Goal: Task Accomplishment & Management: Manage account settings

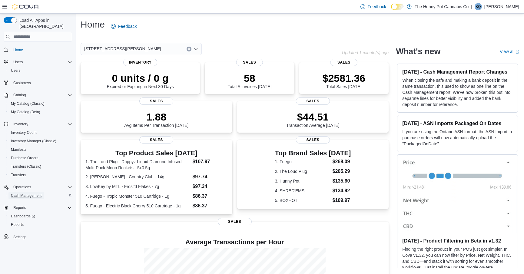
click at [35, 192] on span "Cash Management" at bounding box center [26, 195] width 31 height 7
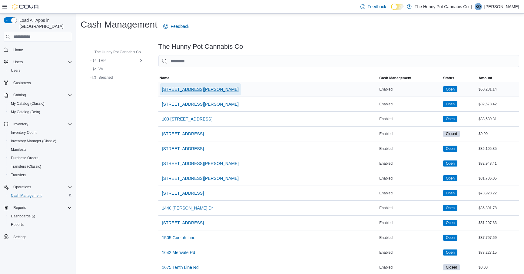
click at [190, 88] on span "100 Jamieson Pkwy" at bounding box center [200, 89] width 77 height 6
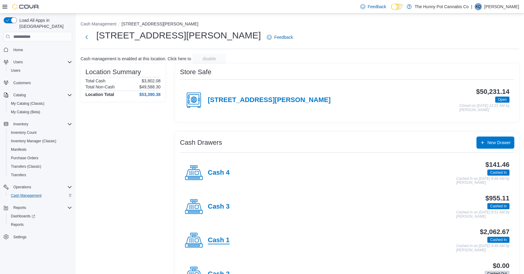
click at [213, 239] on h4 "Cash 1" at bounding box center [219, 240] width 22 height 8
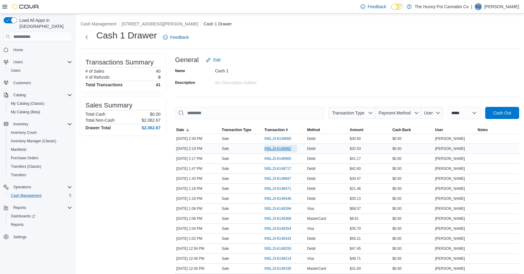
click at [291, 147] on span "IN5LJ3-6148982" at bounding box center [277, 148] width 27 height 5
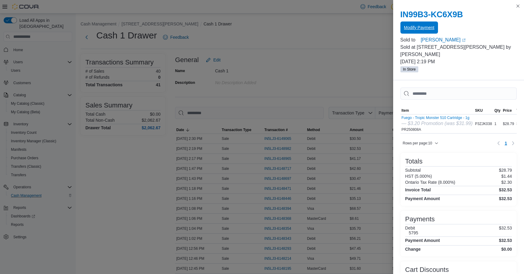
click at [407, 30] on span "Modify Payment" at bounding box center [419, 28] width 30 height 6
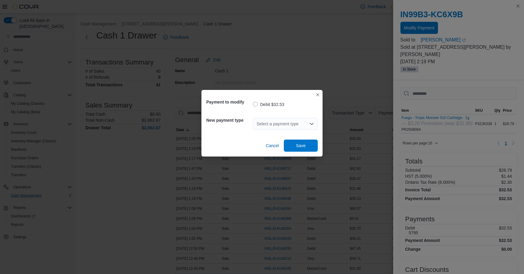
click at [271, 124] on div "Select a payment type" at bounding box center [285, 124] width 65 height 12
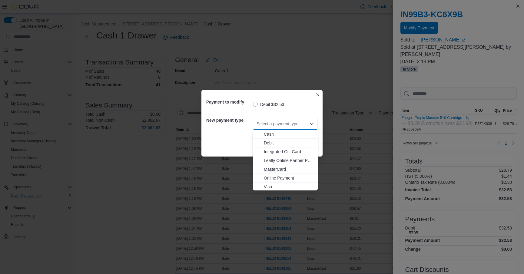
click at [276, 168] on span "MasterCard" at bounding box center [289, 169] width 50 height 6
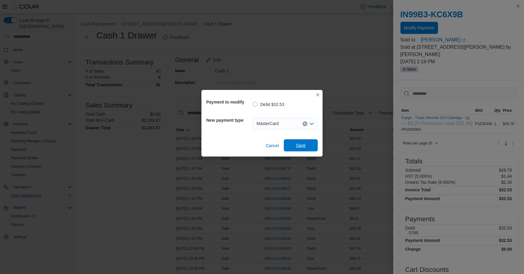
click at [292, 146] on span "Save" at bounding box center [300, 145] width 27 height 12
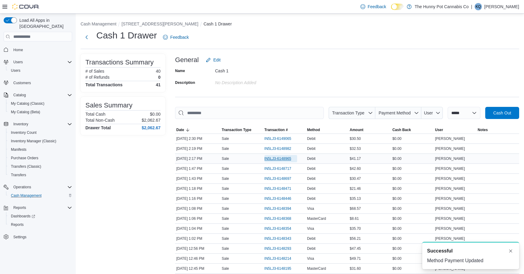
click at [289, 161] on span "IN5LJ3-6148965" at bounding box center [280, 158] width 33 height 7
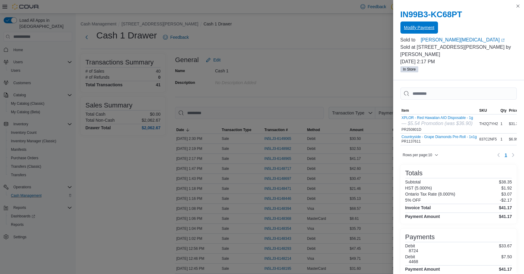
click at [414, 31] on span "Modify Payment" at bounding box center [419, 27] width 30 height 12
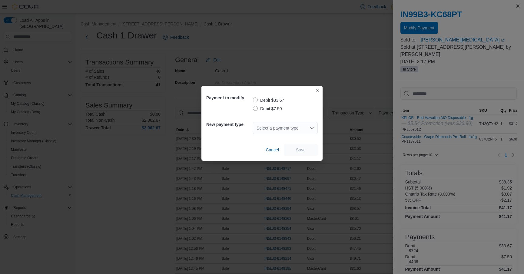
click at [269, 111] on label "Debit $7.50" at bounding box center [267, 108] width 29 height 7
click at [273, 130] on div "Select a payment type" at bounding box center [285, 128] width 65 height 12
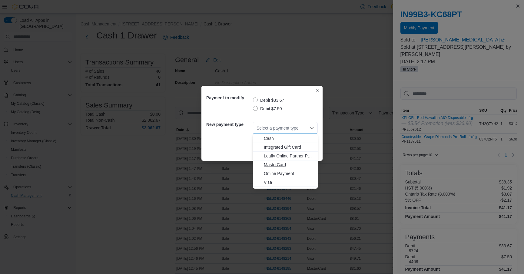
click at [270, 164] on span "MasterCard" at bounding box center [289, 165] width 50 height 6
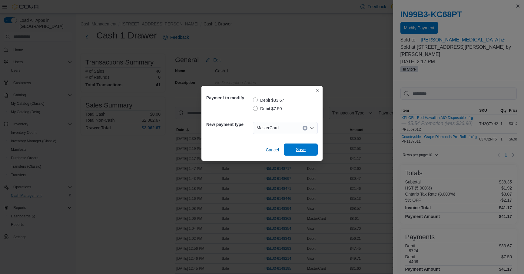
click at [294, 149] on span "Save" at bounding box center [300, 149] width 27 height 12
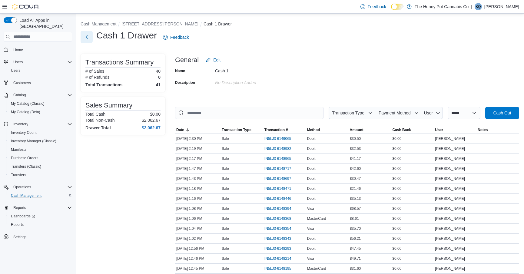
click at [89, 42] on button "Next" at bounding box center [87, 37] width 12 height 12
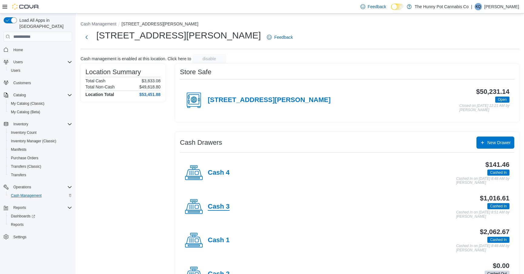
click at [212, 207] on h4 "Cash 3" at bounding box center [219, 207] width 22 height 8
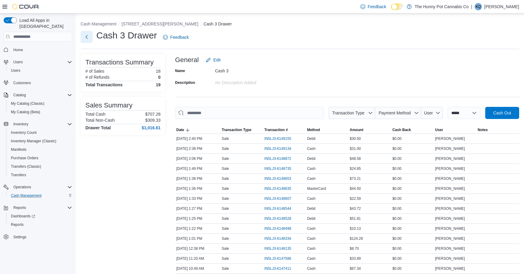
click at [83, 37] on button "Next" at bounding box center [87, 37] width 12 height 12
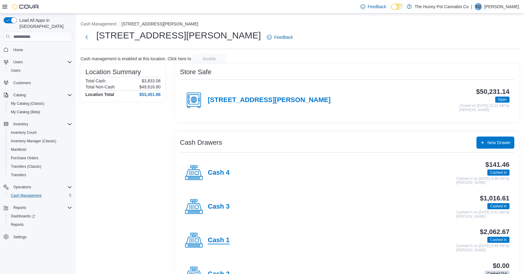
click at [208, 240] on h4 "Cash 1" at bounding box center [219, 240] width 22 height 8
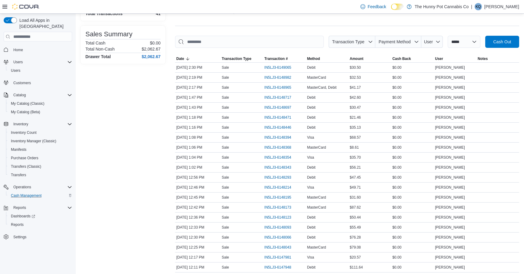
scroll to position [77, 0]
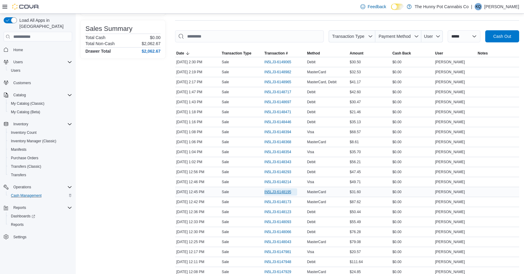
click at [275, 192] on span "IN5LJ3-6148195" at bounding box center [277, 191] width 27 height 5
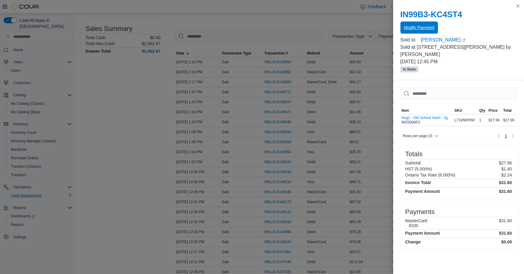
click at [409, 24] on span "Modify Payment" at bounding box center [419, 27] width 30 height 12
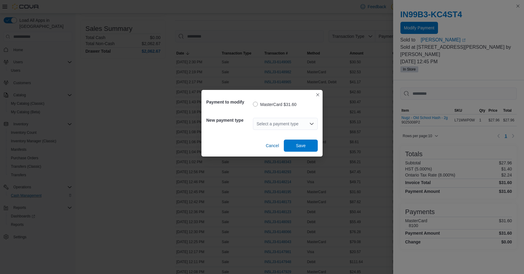
click at [271, 127] on div "Select a payment type" at bounding box center [285, 124] width 65 height 12
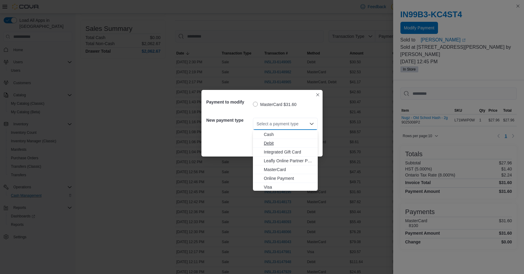
click at [266, 146] on span "Debit" at bounding box center [289, 143] width 50 height 6
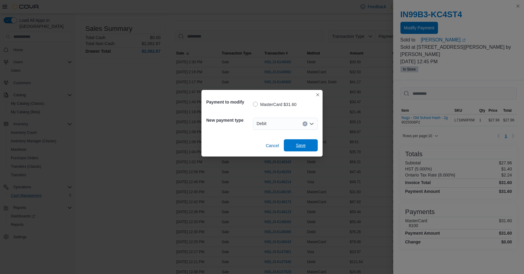
click at [302, 144] on span "Save" at bounding box center [301, 145] width 10 height 6
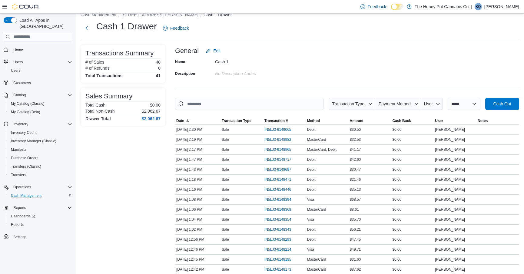
scroll to position [0, 0]
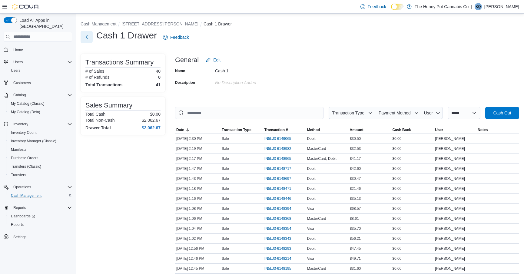
click at [87, 39] on button "Next" at bounding box center [87, 37] width 12 height 12
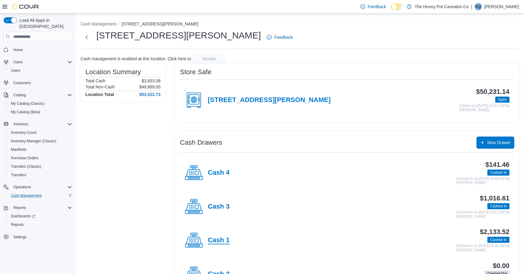
click at [218, 236] on h4 "Cash 1" at bounding box center [219, 240] width 22 height 8
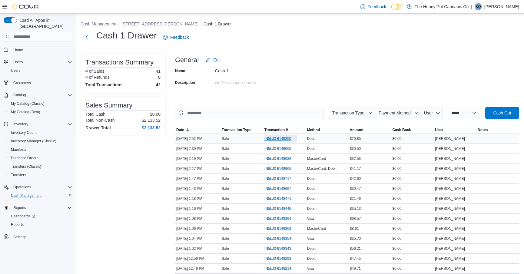
click at [280, 135] on span "IN5LJ3-6149250" at bounding box center [280, 138] width 33 height 7
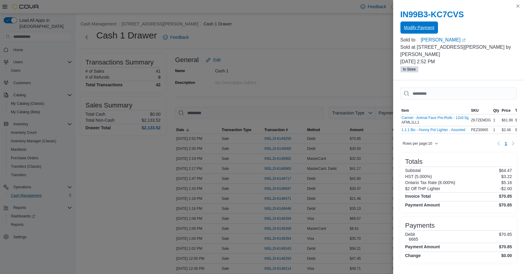
click at [410, 31] on span "Modify Payment" at bounding box center [419, 27] width 30 height 12
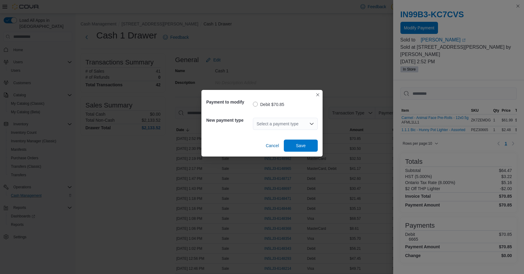
click at [268, 124] on div "Select a payment type" at bounding box center [285, 124] width 65 height 12
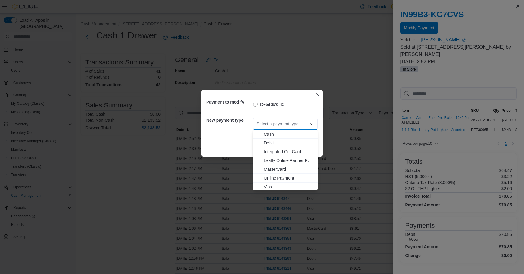
click at [272, 167] on span "MasterCard" at bounding box center [289, 169] width 50 height 6
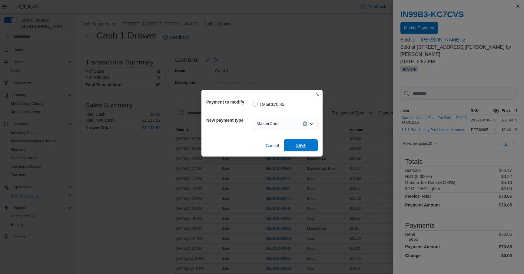
click at [287, 151] on button "Save" at bounding box center [301, 145] width 34 height 12
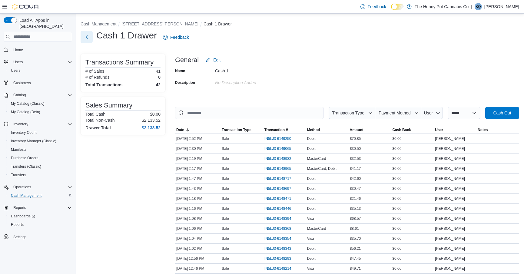
click at [81, 39] on button "Next" at bounding box center [87, 37] width 12 height 12
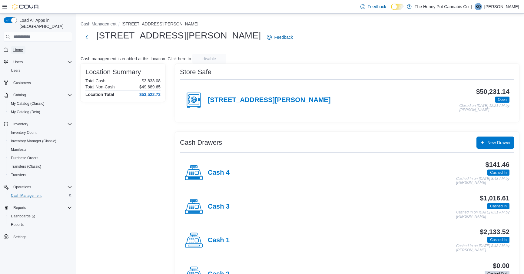
drag, startPoint x: 25, startPoint y: 41, endPoint x: 133, endPoint y: 0, distance: 115.7
click at [25, 46] on link "Home" at bounding box center [18, 49] width 15 height 7
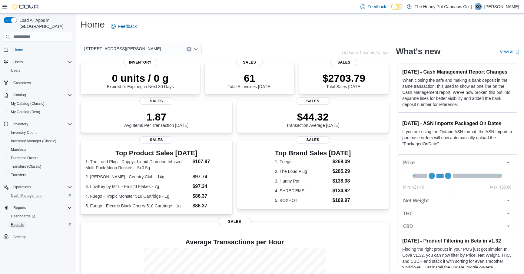
click at [14, 222] on span "Reports" at bounding box center [17, 224] width 13 height 5
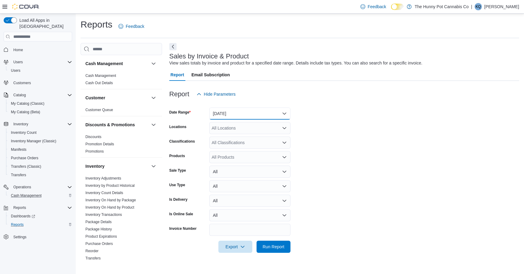
click at [248, 108] on button "Yesterday" at bounding box center [249, 113] width 81 height 12
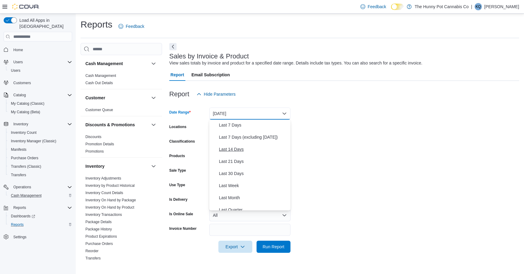
scroll to position [91, 0]
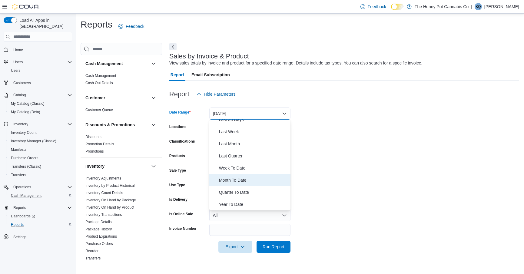
click at [224, 181] on span "Month To Date" at bounding box center [253, 179] width 69 height 7
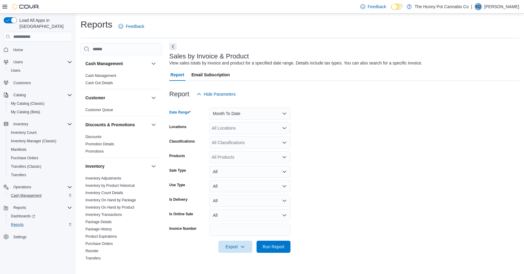
click at [227, 132] on div "All Locations" at bounding box center [249, 128] width 81 height 12
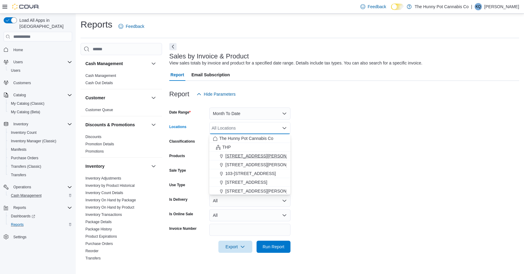
click at [233, 154] on span "100 Jamieson Pkwy" at bounding box center [263, 156] width 77 height 6
click at [318, 190] on form "Date Range Month To Date Locations 100 Jamieson Pkwy Combo box. Selected. 100 J…" at bounding box center [344, 176] width 350 height 153
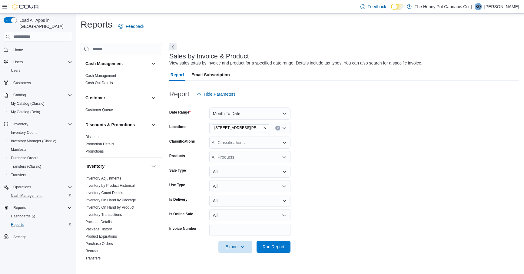
click at [267, 159] on div "All Products" at bounding box center [249, 157] width 81 height 12
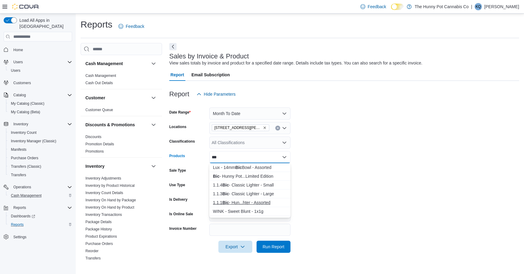
type input "***"
click at [252, 201] on div "1.1.1 Bic - Hun...hter - Assorted" at bounding box center [250, 202] width 74 height 6
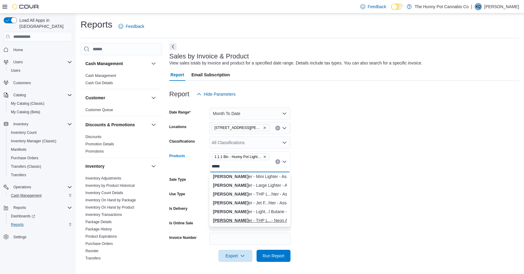
type input "*****"
click at [245, 222] on div "Clipp er - THP L...- Neon Assorted" at bounding box center [250, 220] width 74 height 6
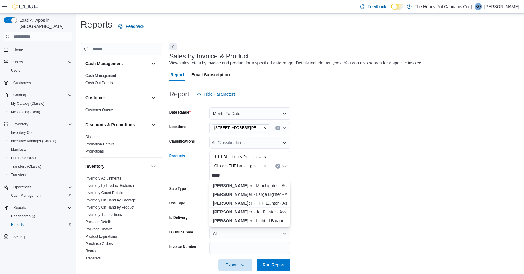
type input "*****"
click at [241, 205] on div "Clipp er - THP L...hter - Assorted" at bounding box center [250, 203] width 74 height 6
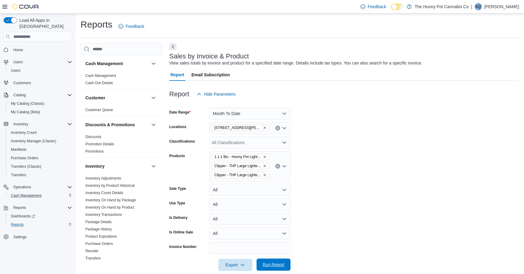
click at [271, 266] on span "Run Report" at bounding box center [273, 265] width 22 height 6
click at [173, 48] on button "Next" at bounding box center [172, 46] width 7 height 7
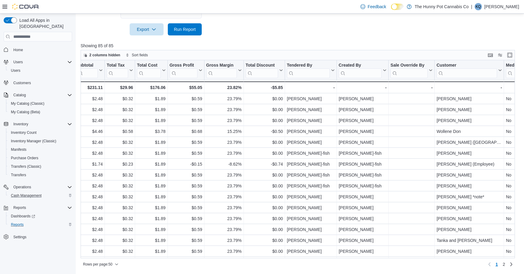
scroll to position [0, 576]
click at [304, 72] on input "search" at bounding box center [306, 73] width 43 height 10
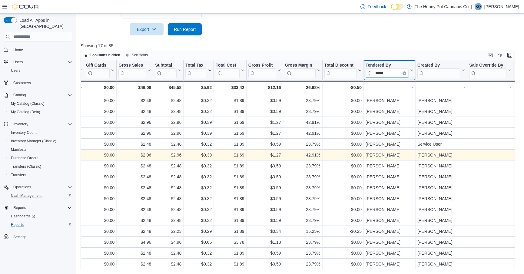
scroll to position [0, 496]
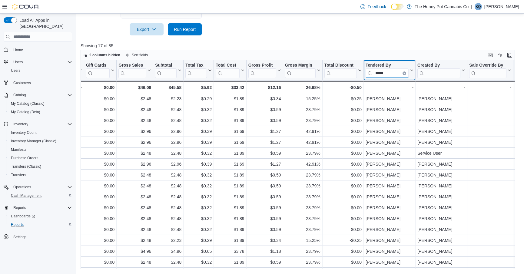
type input "*****"
click at [28, 46] on span "Home" at bounding box center [41, 50] width 61 height 8
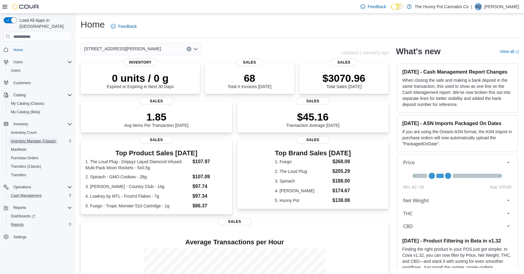
click at [33, 139] on span "Inventory Manager (Classic)" at bounding box center [33, 141] width 45 height 5
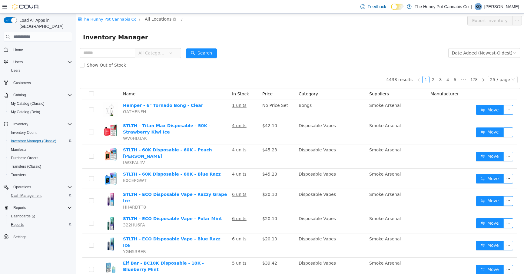
click at [145, 20] on span "All Locations" at bounding box center [158, 19] width 27 height 7
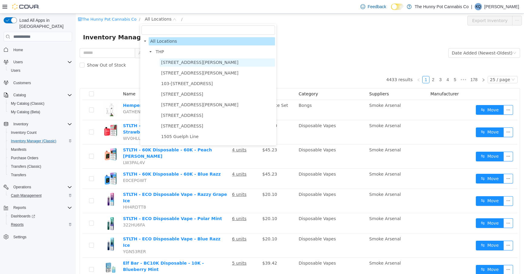
click at [160, 58] on span "100 Jamieson Pkwy" at bounding box center [217, 62] width 115 height 8
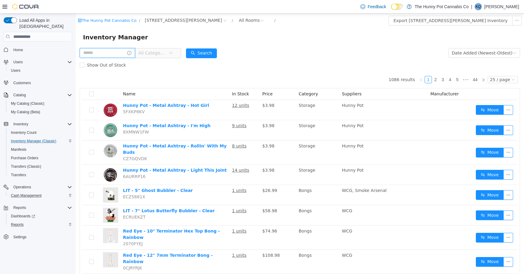
click at [108, 53] on input "text" at bounding box center [107, 53] width 55 height 10
type input "******"
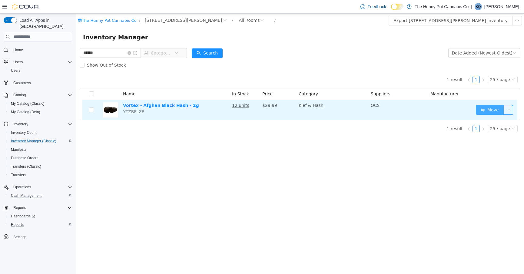
click at [487, 109] on button "Move" at bounding box center [490, 110] width 28 height 10
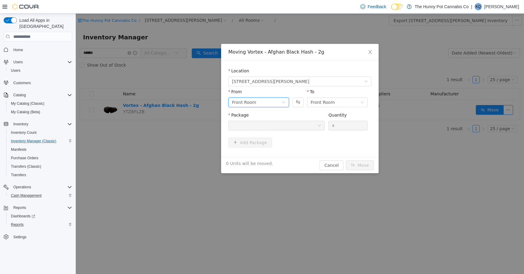
click at [269, 101] on div "Front Room" at bounding box center [256, 102] width 49 height 9
click at [243, 135] on li "Back Room" at bounding box center [258, 134] width 61 height 10
click at [285, 123] on div at bounding box center [274, 125] width 85 height 9
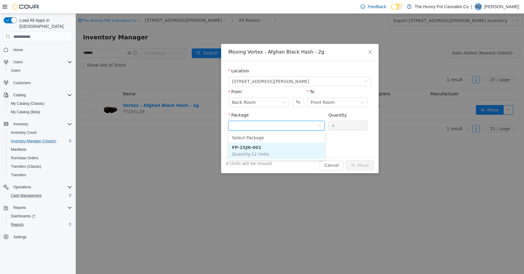
click at [258, 154] on span "Quantity : 12 Units" at bounding box center [250, 154] width 37 height 5
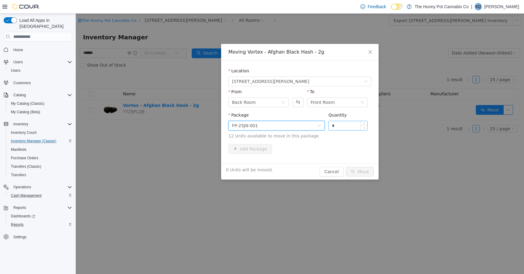
click at [341, 127] on input "*" at bounding box center [347, 125] width 39 height 9
type input "**"
click at [362, 174] on button "Move" at bounding box center [360, 172] width 28 height 10
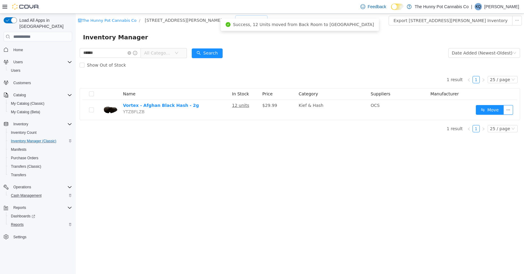
click at [239, 19] on div "All Rooms" at bounding box center [249, 20] width 21 height 9
click at [206, 49] on li "Back Room" at bounding box center [213, 52] width 36 height 10
click at [131, 54] on icon "icon: close-circle" at bounding box center [129, 53] width 4 height 4
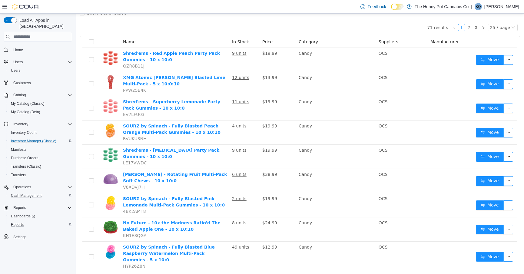
scroll to position [58, 0]
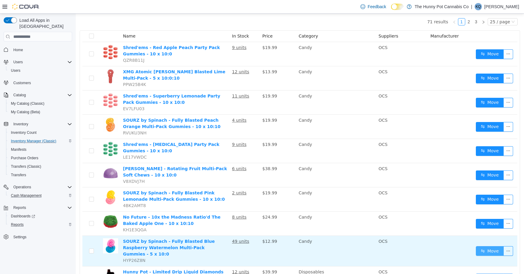
click at [487, 246] on button "Move" at bounding box center [490, 251] width 28 height 10
click at [487, 216] on body "The Hunny Pot Cannabis Co / 100 Jamieson Pkwy / Back Room / Export Back Room In…" at bounding box center [300, 86] width 448 height 260
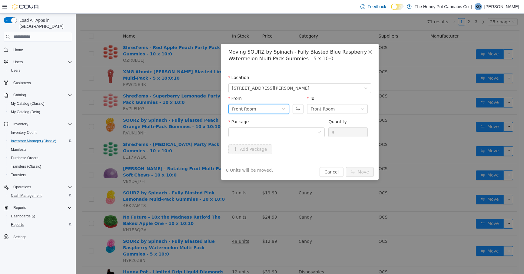
click at [248, 110] on div "Front Room" at bounding box center [244, 108] width 24 height 9
click at [240, 137] on li "Back Room" at bounding box center [258, 141] width 61 height 10
click at [274, 128] on div at bounding box center [274, 132] width 85 height 9
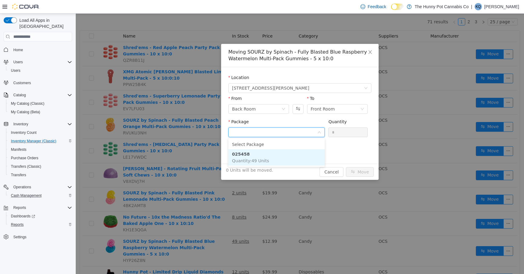
click at [275, 160] on li "025458 Quantity : 49 Units" at bounding box center [276, 157] width 96 height 16
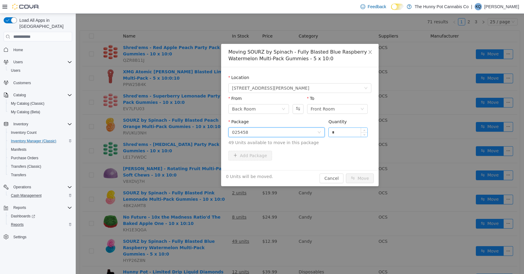
click at [348, 129] on input "*" at bounding box center [347, 132] width 39 height 9
type input "*"
click at [351, 183] on div "2 Units will be moved. Cancel Move" at bounding box center [299, 178] width 157 height 16
click at [351, 179] on button "Move" at bounding box center [360, 178] width 28 height 10
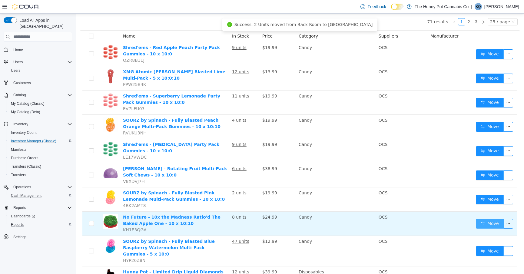
click at [490, 222] on button "Move" at bounding box center [490, 224] width 28 height 10
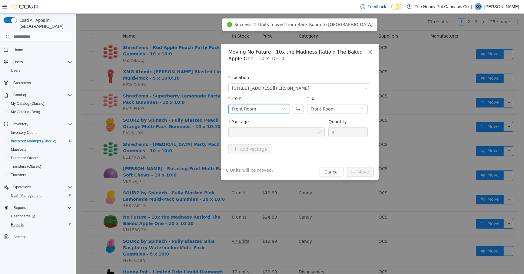
click at [276, 109] on div "Front Room" at bounding box center [256, 108] width 49 height 9
click at [263, 140] on li "Back Room" at bounding box center [258, 141] width 61 height 10
click at [295, 131] on div at bounding box center [274, 132] width 85 height 9
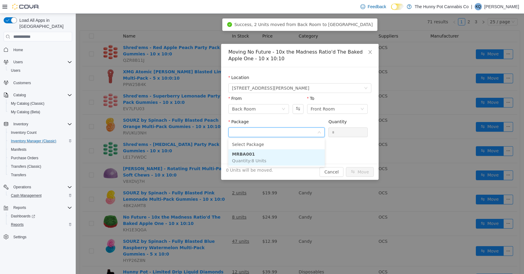
click at [288, 160] on li "MRBA001 Quantity : 8 Units" at bounding box center [276, 157] width 96 height 16
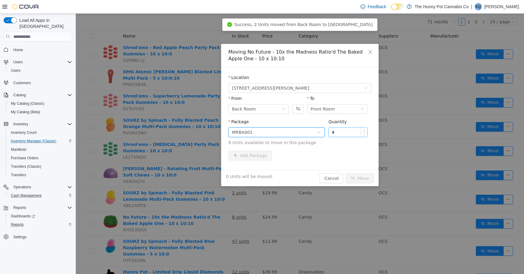
click at [347, 130] on input "*" at bounding box center [347, 132] width 39 height 9
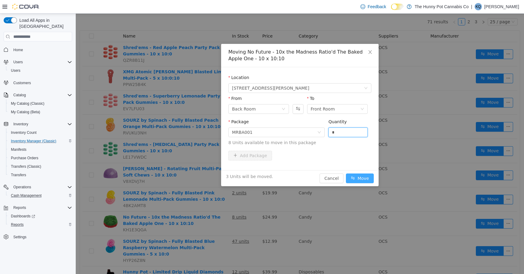
type input "*"
click at [361, 179] on button "Move" at bounding box center [360, 178] width 28 height 10
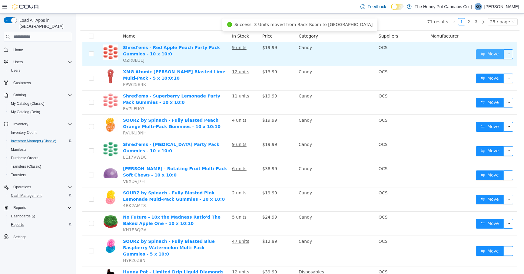
click at [479, 55] on button "Move" at bounding box center [490, 54] width 28 height 10
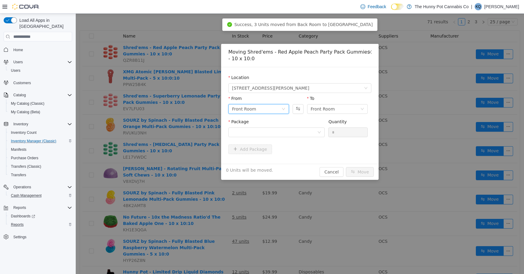
click at [270, 107] on div "Front Room" at bounding box center [256, 108] width 49 height 9
click at [265, 138] on li "Back Room" at bounding box center [258, 141] width 61 height 10
click at [280, 135] on div at bounding box center [274, 132] width 85 height 9
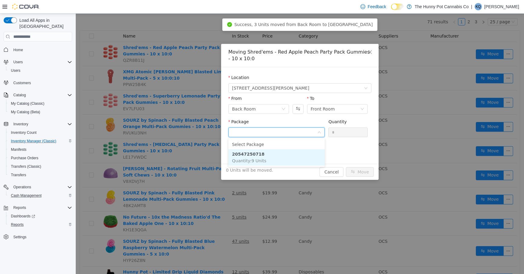
click at [279, 155] on li "20547250718 Quantity : 9 Units" at bounding box center [276, 157] width 96 height 16
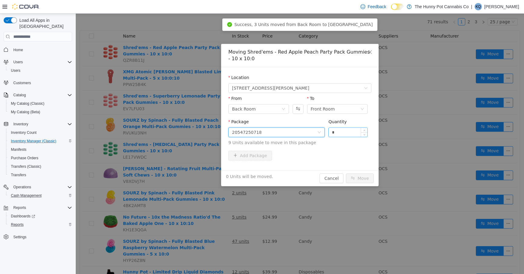
click at [338, 133] on input "*" at bounding box center [347, 132] width 39 height 9
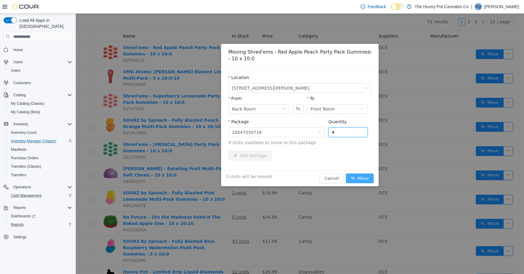
type input "*"
click at [361, 179] on button "Move" at bounding box center [360, 178] width 28 height 10
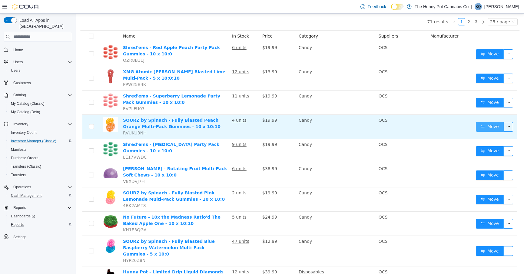
click at [488, 125] on button "Move" at bounding box center [490, 127] width 28 height 10
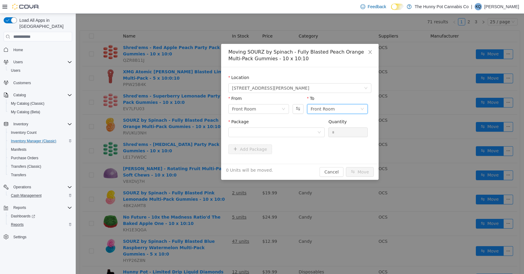
click at [332, 109] on div "Front Room" at bounding box center [323, 108] width 24 height 9
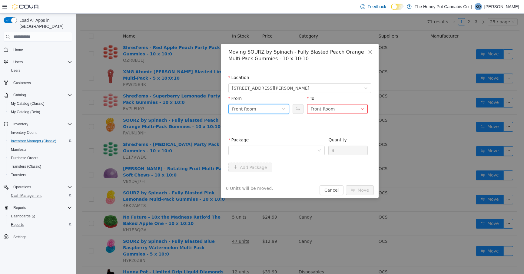
click at [280, 106] on div "Front Room" at bounding box center [256, 108] width 49 height 9
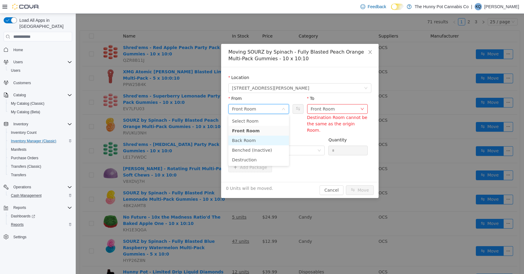
click at [250, 143] on li "Back Room" at bounding box center [258, 141] width 61 height 10
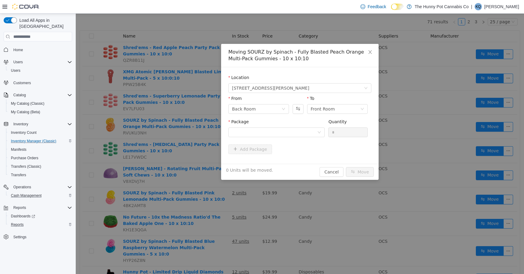
click at [277, 137] on div "Package" at bounding box center [276, 129] width 96 height 21
click at [277, 132] on div at bounding box center [274, 132] width 85 height 9
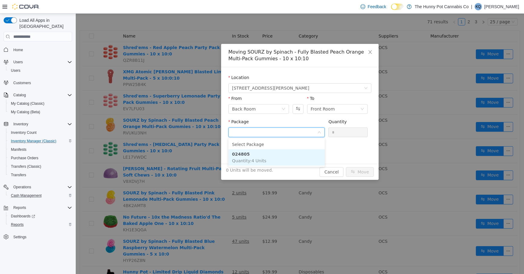
click at [283, 155] on li "024805 Quantity : 4 Units" at bounding box center [276, 157] width 96 height 16
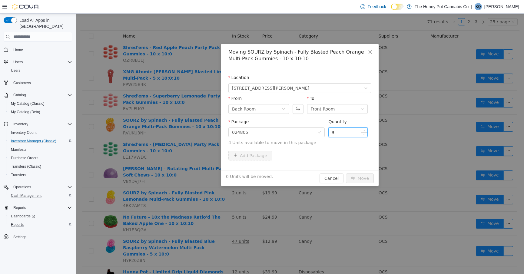
click at [351, 134] on input "*" at bounding box center [347, 132] width 39 height 9
type input "*"
click at [357, 179] on button "Move" at bounding box center [360, 178] width 28 height 10
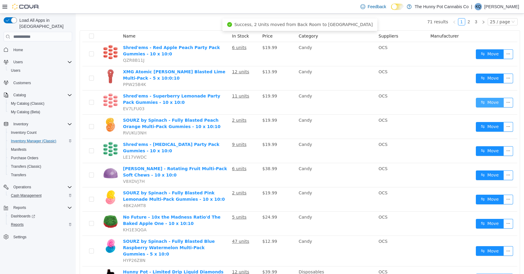
click at [485, 105] on button "Move" at bounding box center [490, 103] width 28 height 10
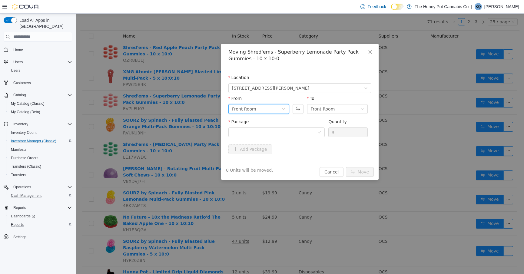
click at [251, 108] on div "Front Room" at bounding box center [244, 108] width 24 height 9
click at [253, 141] on li "Back Room" at bounding box center [258, 141] width 61 height 10
click at [288, 132] on div at bounding box center [274, 132] width 85 height 9
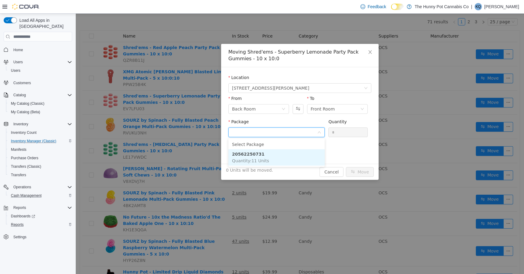
click at [289, 159] on li "20562250731 Quantity : 11 Units" at bounding box center [276, 157] width 96 height 16
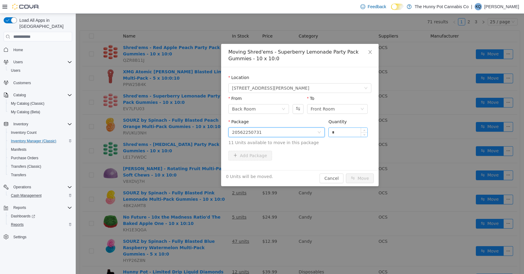
click at [339, 132] on input "*" at bounding box center [347, 132] width 39 height 9
type input "*"
click at [355, 177] on button "Move" at bounding box center [360, 178] width 28 height 10
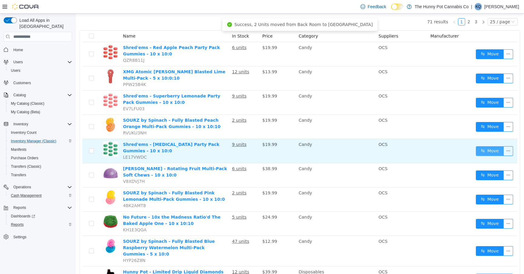
click at [487, 151] on button "Move" at bounding box center [490, 151] width 28 height 10
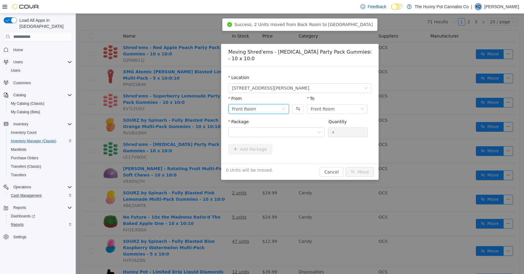
click at [257, 110] on div "Front Room" at bounding box center [256, 108] width 49 height 9
click at [257, 139] on li "Back Room" at bounding box center [258, 141] width 61 height 10
click at [288, 131] on div at bounding box center [274, 132] width 85 height 9
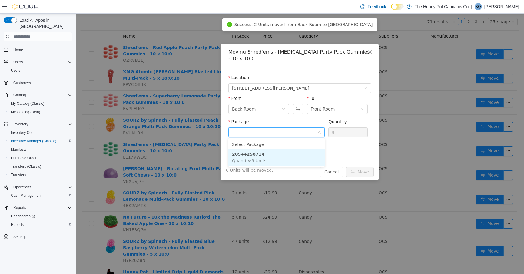
click at [281, 156] on li "20544250714 Quantity : 9 Units" at bounding box center [276, 157] width 96 height 16
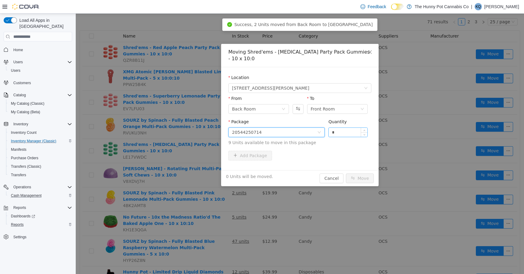
click at [333, 134] on input "*" at bounding box center [347, 132] width 39 height 9
type input "*"
click at [364, 179] on button "Move" at bounding box center [360, 178] width 28 height 10
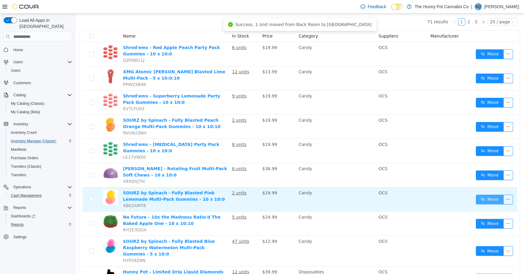
click at [485, 197] on button "Move" at bounding box center [490, 200] width 28 height 10
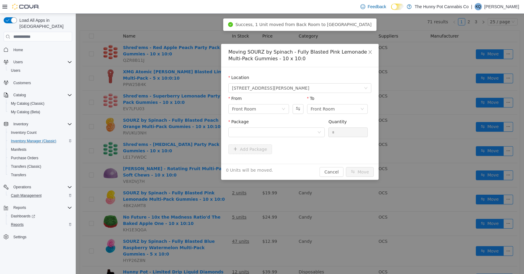
click at [262, 103] on div "From" at bounding box center [258, 99] width 61 height 9
click at [262, 111] on div "Front Room" at bounding box center [256, 108] width 49 height 9
click at [250, 141] on li "Back Room" at bounding box center [258, 141] width 61 height 10
click at [281, 131] on div at bounding box center [274, 132] width 85 height 9
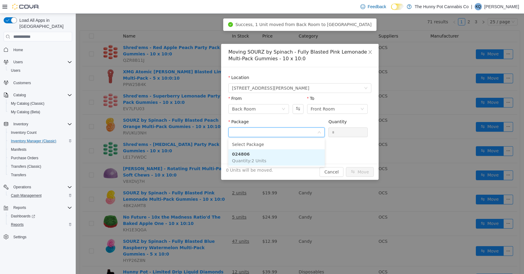
click at [266, 159] on li "024806 Quantity : 2 Units" at bounding box center [276, 157] width 96 height 16
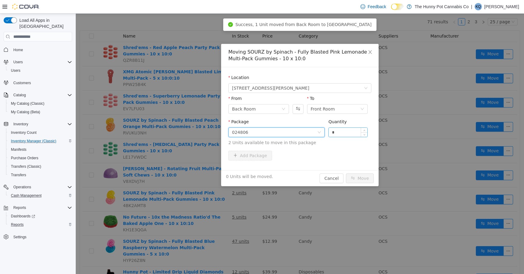
click at [344, 131] on input "*" at bounding box center [347, 132] width 39 height 9
type input "*"
click at [357, 172] on div "2 Units will be moved. Cancel Move" at bounding box center [299, 178] width 157 height 16
click at [359, 179] on button "Move" at bounding box center [360, 178] width 28 height 10
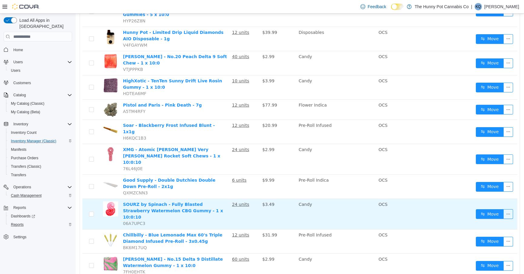
scroll to position [300, 0]
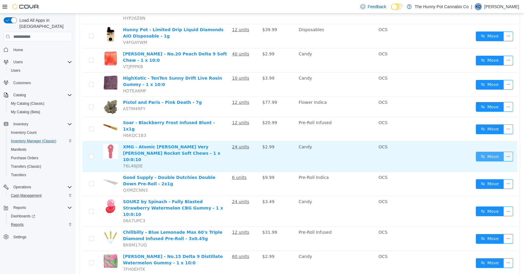
click at [493, 152] on button "Move" at bounding box center [490, 157] width 28 height 10
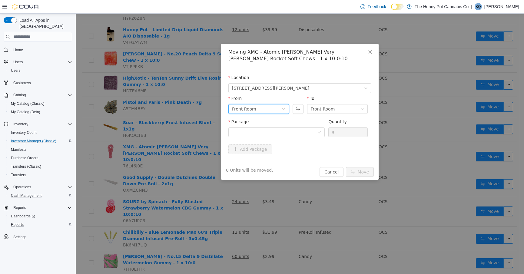
click at [259, 110] on div "Front Room" at bounding box center [256, 108] width 49 height 9
click at [258, 141] on li "Back Room" at bounding box center [258, 141] width 61 height 10
click at [280, 133] on div at bounding box center [274, 132] width 85 height 9
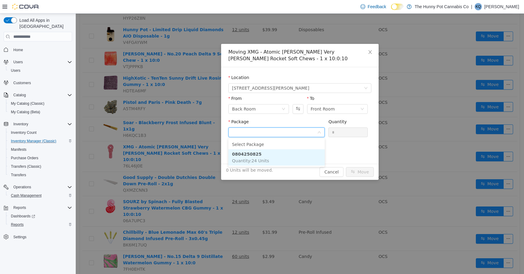
click at [277, 163] on li "0804250825 Quantity : 24 Units" at bounding box center [276, 157] width 96 height 16
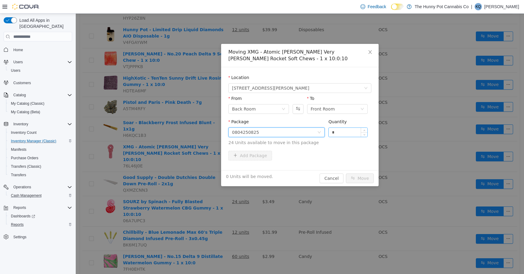
click at [344, 131] on input "*" at bounding box center [347, 132] width 39 height 9
type input "**"
click at [357, 180] on button "Move" at bounding box center [360, 178] width 28 height 10
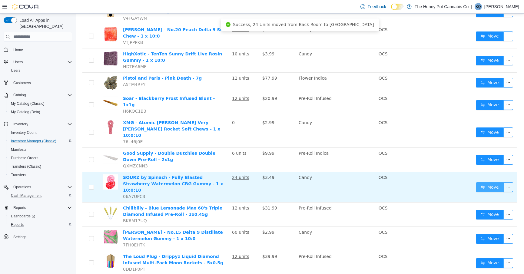
click at [486, 182] on button "Move" at bounding box center [490, 187] width 28 height 10
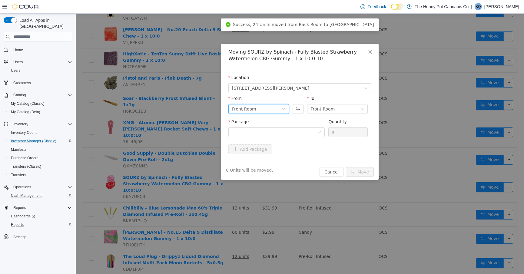
click at [277, 106] on div "Front Room" at bounding box center [256, 108] width 49 height 9
click at [265, 143] on li "Back Room" at bounding box center [258, 141] width 61 height 10
click at [293, 133] on div at bounding box center [274, 132] width 85 height 9
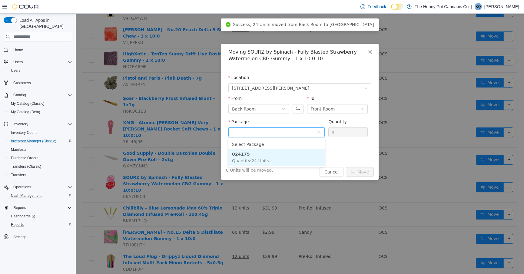
click at [285, 160] on li "024175 Quantity : 24 Units" at bounding box center [276, 157] width 96 height 16
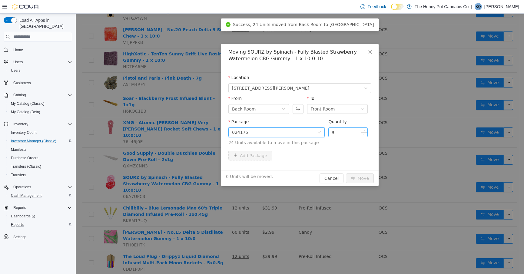
click at [338, 134] on input "*" at bounding box center [347, 132] width 39 height 9
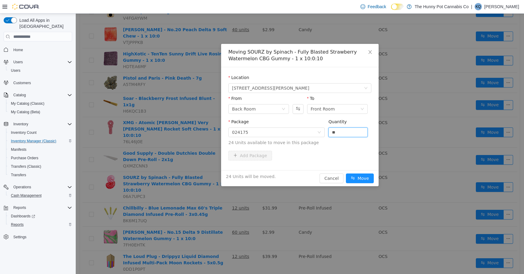
type input "**"
click at [360, 172] on div "24 Units will be moved. Cancel Move" at bounding box center [299, 178] width 157 height 16
click at [360, 181] on button "Move" at bounding box center [360, 178] width 28 height 10
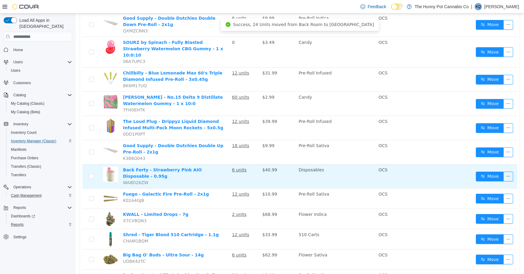
scroll to position [418, 0]
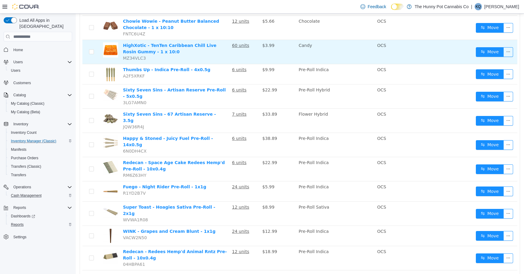
scroll to position [184, 0]
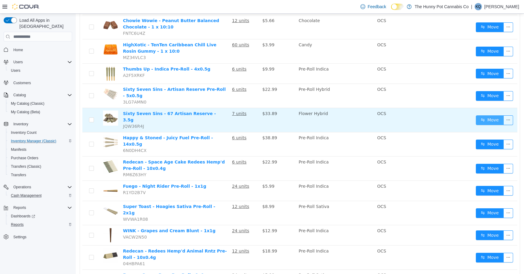
click at [480, 115] on button "Move" at bounding box center [490, 120] width 28 height 10
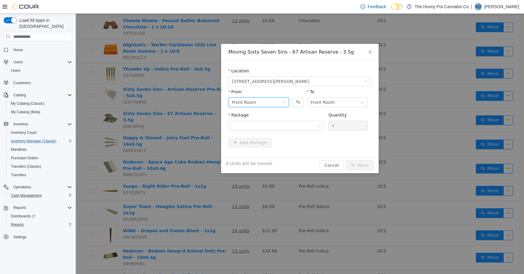
click at [255, 103] on div "Front Room" at bounding box center [256, 102] width 49 height 9
click at [242, 135] on li "Back Room" at bounding box center [258, 134] width 61 height 10
click at [298, 127] on div at bounding box center [274, 125] width 85 height 9
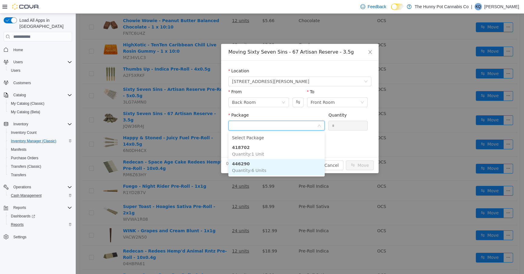
click at [285, 168] on li "446290 Quantity : 6 Units" at bounding box center [276, 167] width 96 height 16
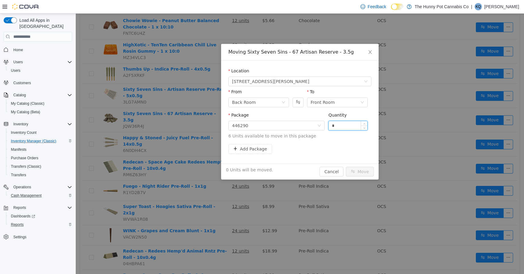
click at [349, 124] on input "*" at bounding box center [347, 125] width 39 height 9
type input "*"
click at [361, 170] on button "Move" at bounding box center [360, 172] width 28 height 10
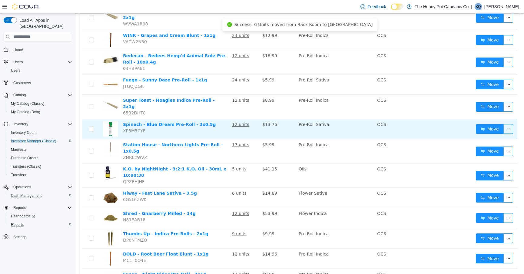
scroll to position [382, 0]
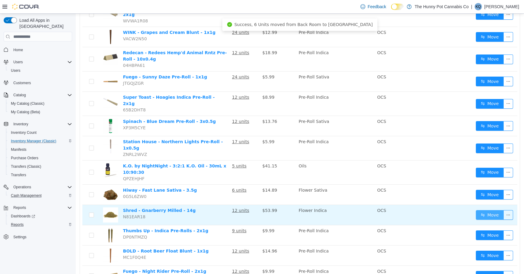
click at [486, 210] on button "Move" at bounding box center [490, 215] width 28 height 10
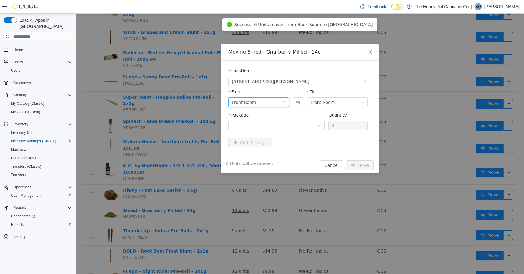
click at [252, 101] on div "Front Room" at bounding box center [244, 102] width 24 height 9
click at [243, 132] on li "Back Room" at bounding box center [258, 134] width 61 height 10
click at [272, 122] on div at bounding box center [274, 125] width 85 height 9
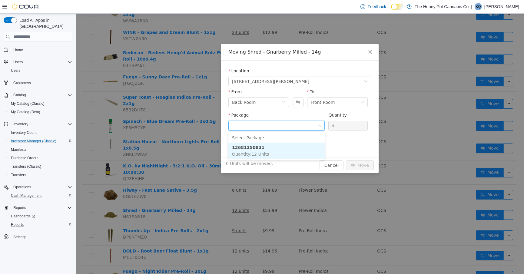
click at [278, 158] on li "13681250831 Quantity : 12 Units" at bounding box center [276, 151] width 96 height 16
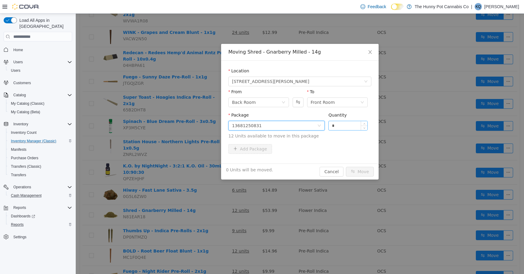
click at [350, 127] on input "*" at bounding box center [347, 125] width 39 height 9
type input "**"
click at [356, 174] on button "Move" at bounding box center [360, 172] width 28 height 10
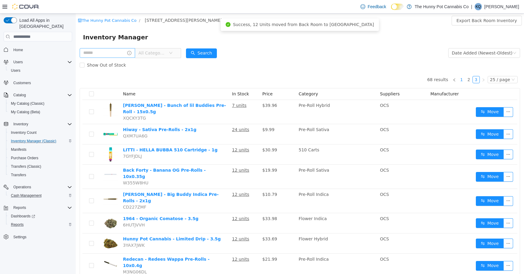
click at [460, 80] on link "1" at bounding box center [461, 79] width 7 height 7
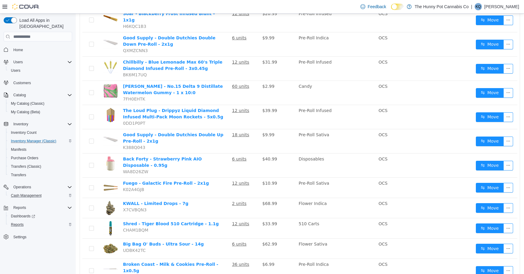
scroll to position [387, 0]
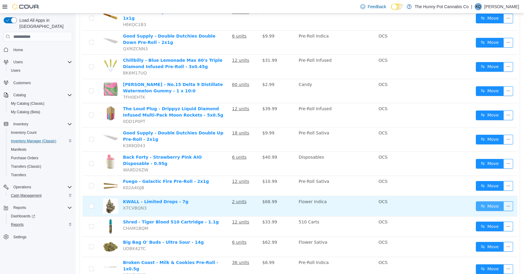
click at [486, 201] on button "Move" at bounding box center [490, 206] width 28 height 10
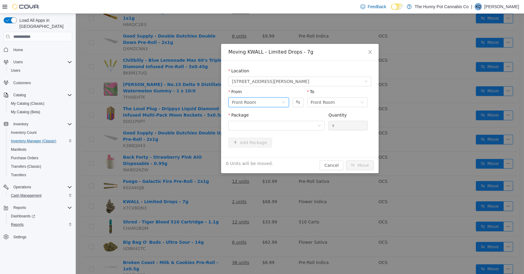
click at [249, 101] on div "Front Room" at bounding box center [244, 102] width 24 height 9
click at [247, 135] on li "Back Room" at bounding box center [258, 134] width 61 height 10
click at [286, 128] on div at bounding box center [274, 125] width 85 height 9
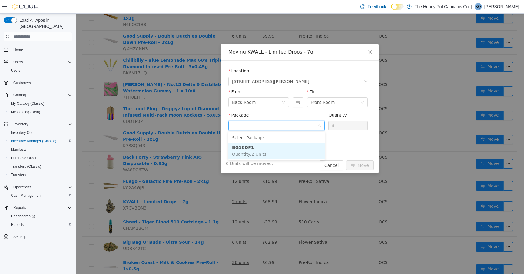
click at [284, 147] on li "BG18DF1 Quantity : 2 Units" at bounding box center [276, 151] width 96 height 16
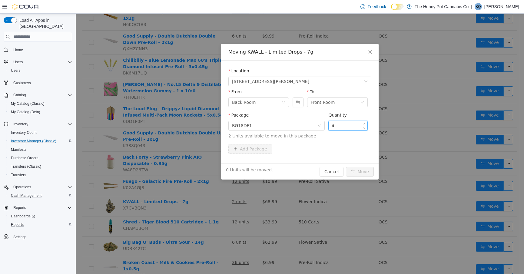
click at [341, 123] on input "*" at bounding box center [347, 125] width 39 height 9
type input "*"
click at [359, 169] on button "Move" at bounding box center [360, 172] width 28 height 10
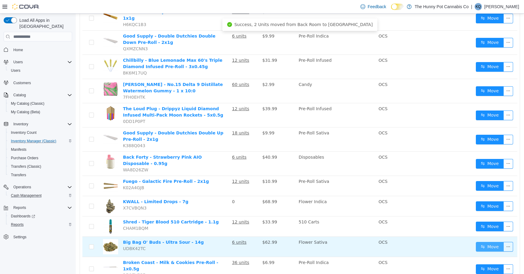
click at [488, 242] on button "Move" at bounding box center [490, 247] width 28 height 10
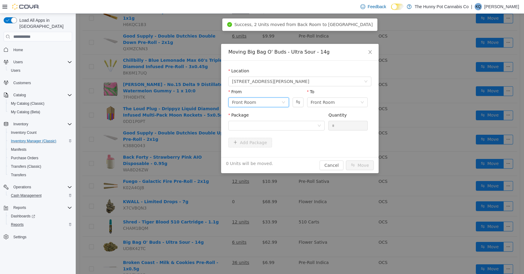
click at [258, 107] on div "Front Room" at bounding box center [256, 102] width 49 height 9
click at [262, 130] on li "Back Room" at bounding box center [258, 134] width 61 height 10
click at [296, 127] on div at bounding box center [274, 125] width 85 height 9
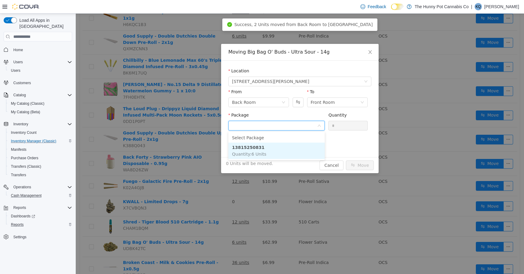
click at [296, 144] on li "13815250831 Quantity : 6 Units" at bounding box center [276, 151] width 96 height 16
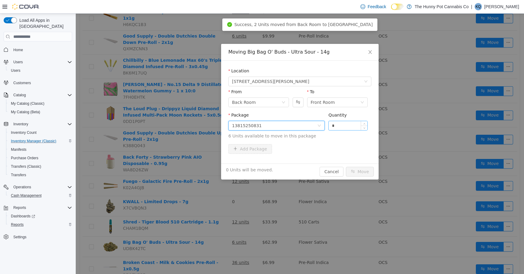
click at [334, 127] on input "*" at bounding box center [347, 125] width 39 height 9
type input "*"
click at [355, 173] on button "Move" at bounding box center [360, 172] width 28 height 10
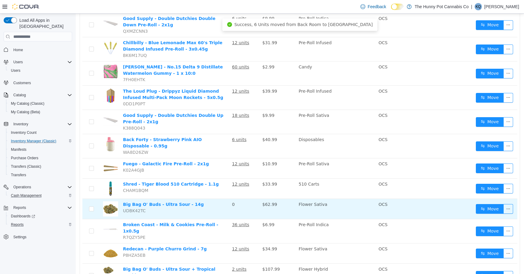
scroll to position [418, 0]
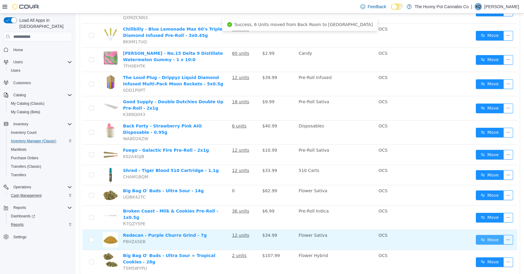
click at [484, 235] on button "Move" at bounding box center [490, 240] width 28 height 10
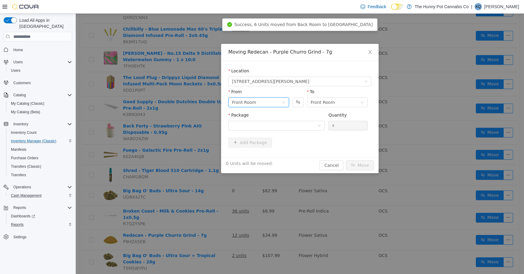
click at [283, 100] on div "Front Room" at bounding box center [258, 102] width 61 height 10
click at [259, 132] on li "Back Room" at bounding box center [258, 134] width 61 height 10
click at [283, 127] on div at bounding box center [274, 125] width 85 height 9
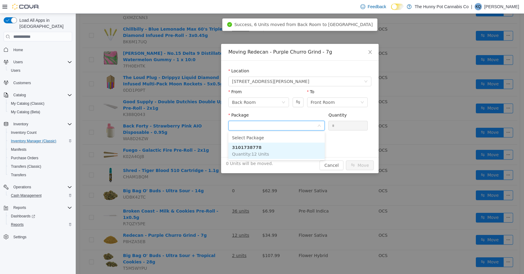
click at [275, 151] on li "3101738778 Quantity : 12 Units" at bounding box center [276, 151] width 96 height 16
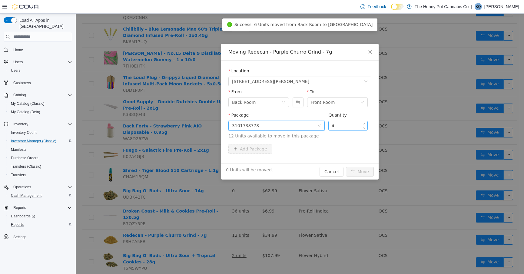
click at [348, 125] on input "*" at bounding box center [347, 125] width 39 height 9
type input "**"
click at [356, 172] on button "Move" at bounding box center [360, 172] width 28 height 10
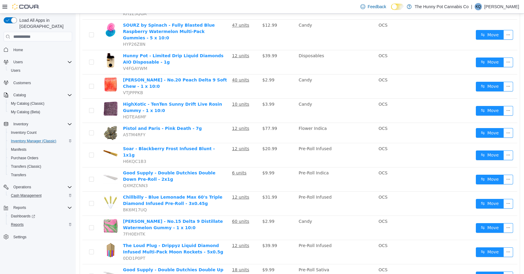
scroll to position [273, 0]
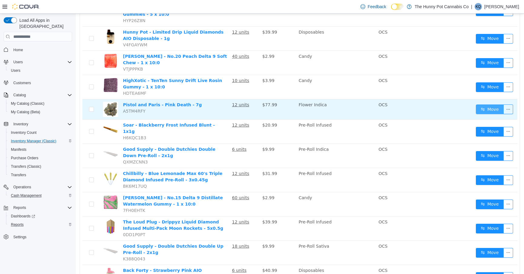
click at [493, 104] on button "Move" at bounding box center [490, 109] width 28 height 10
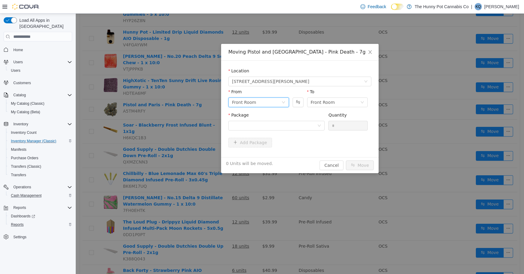
click at [265, 103] on div "Front Room" at bounding box center [256, 102] width 49 height 9
click at [261, 133] on li "Back Room" at bounding box center [258, 134] width 61 height 10
click at [298, 123] on div at bounding box center [274, 125] width 85 height 9
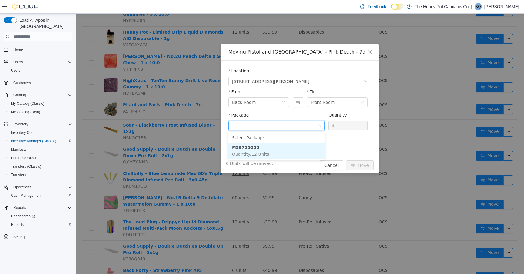
click at [286, 150] on li "PD0725003 Quantity : 12 Units" at bounding box center [276, 151] width 96 height 16
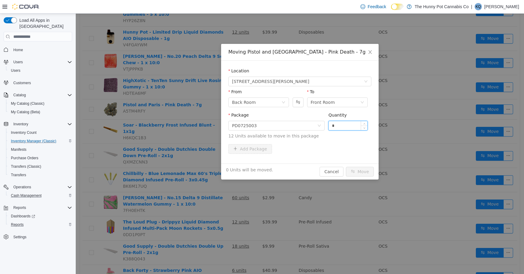
click at [347, 125] on input "*" at bounding box center [347, 125] width 39 height 9
type input "**"
click at [362, 168] on button "Move" at bounding box center [360, 172] width 28 height 10
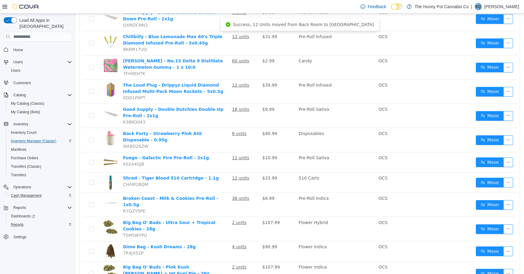
scroll to position [422, 0]
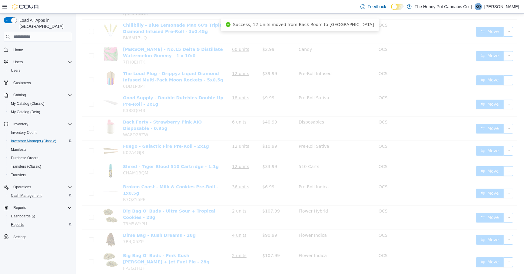
scroll to position [374, 0]
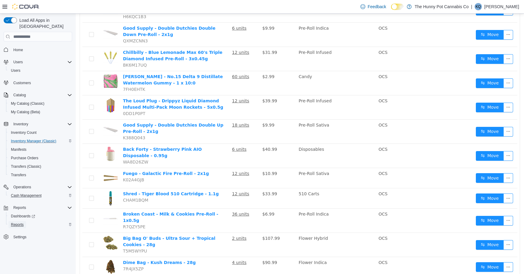
click at [21, 221] on span "Reports" at bounding box center [17, 224] width 13 height 7
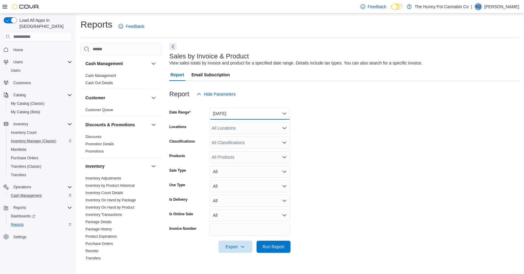
click at [220, 117] on button "Yesterday" at bounding box center [249, 113] width 81 height 12
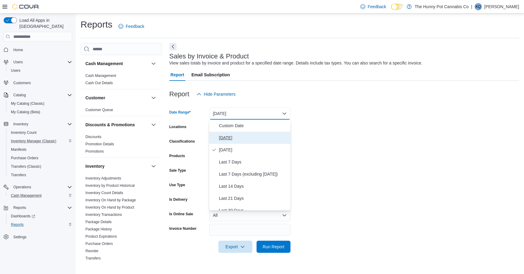
click at [228, 136] on span "Today" at bounding box center [253, 137] width 69 height 7
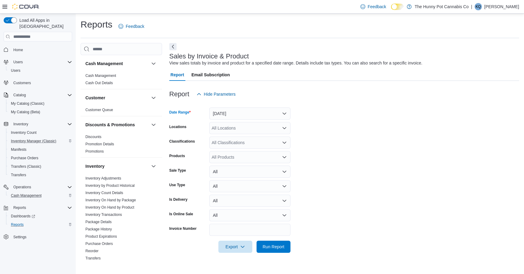
click at [262, 130] on div "All Locations" at bounding box center [249, 128] width 81 height 12
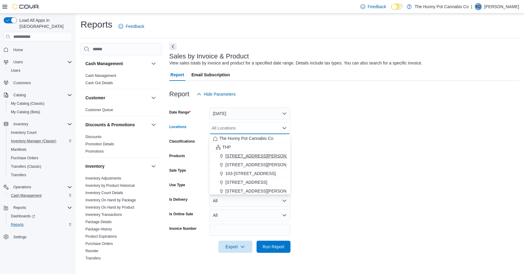
click at [247, 153] on span "100 Jamieson Pkwy" at bounding box center [263, 156] width 77 height 6
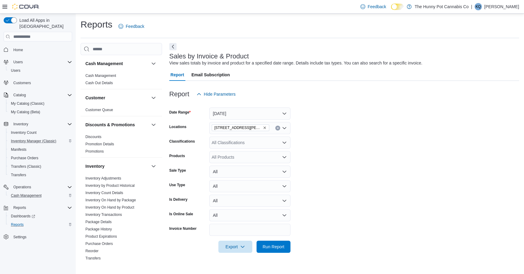
click at [331, 130] on form "Date Range Today Locations 100 Jamieson Pkwy Classifications All Classification…" at bounding box center [344, 176] width 350 height 153
click at [246, 145] on div "All Classifications" at bounding box center [249, 143] width 81 height 12
click at [342, 138] on form "Date Range Today Locations 100 Jamieson Pkwy Classifications All Classification…" at bounding box center [344, 176] width 350 height 153
click at [236, 158] on div "All Products" at bounding box center [249, 157] width 81 height 12
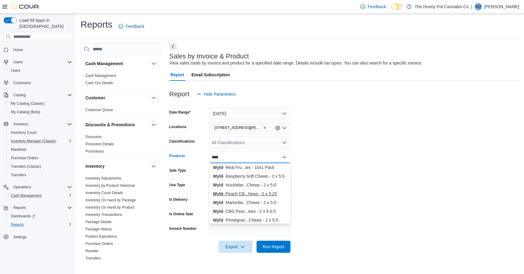
type input "****"
click at [254, 194] on div "Wyld - Peach CB...hews - 2 x 5:25" at bounding box center [250, 194] width 74 height 6
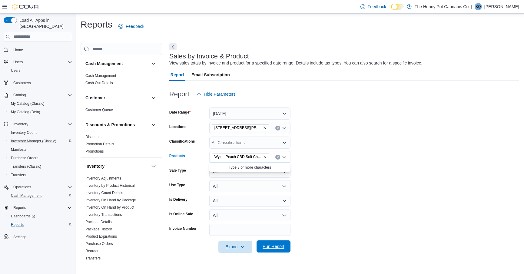
click at [274, 242] on span "Run Report" at bounding box center [273, 246] width 27 height 12
click at [173, 44] on button "Next" at bounding box center [172, 46] width 7 height 7
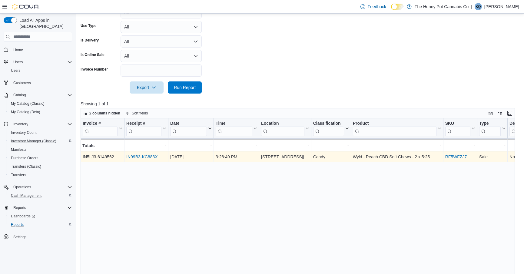
click at [145, 155] on link "IN99B3-KC883X" at bounding box center [141, 156] width 31 height 5
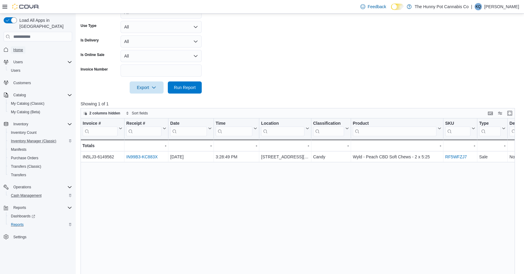
click at [20, 48] on span "Home" at bounding box center [18, 50] width 10 height 5
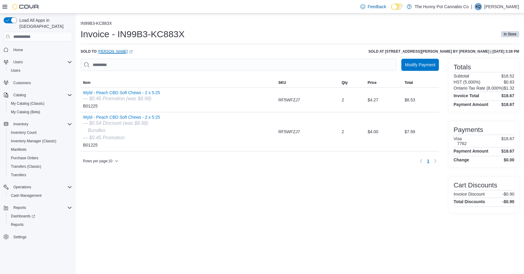
click at [104, 53] on link "Max Linton (opens in a new tab or window)" at bounding box center [115, 51] width 35 height 5
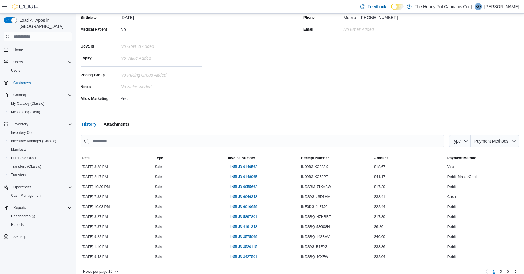
scroll to position [104, 0]
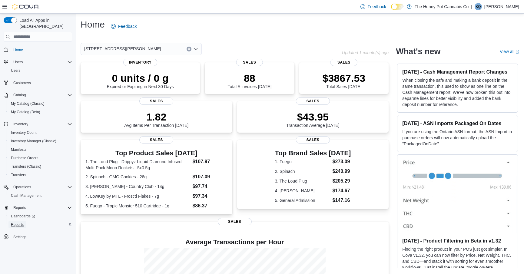
click at [11, 221] on span "Reports" at bounding box center [17, 224] width 13 height 7
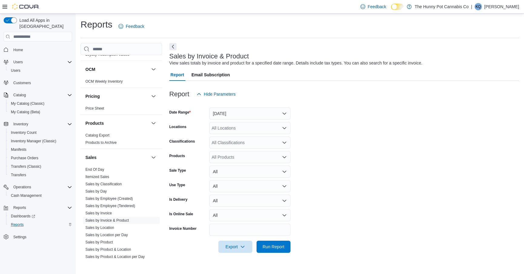
scroll to position [286, 0]
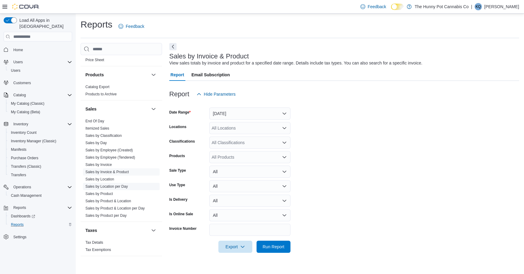
click at [115, 185] on link "Sales by Location per Day" at bounding box center [106, 186] width 42 height 4
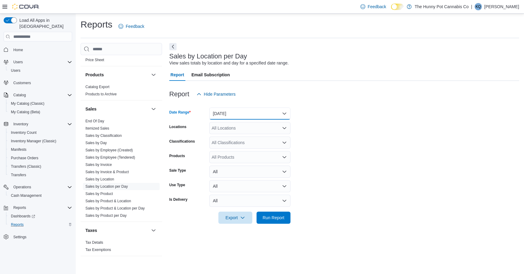
click at [225, 110] on button "Yesterday" at bounding box center [249, 113] width 81 height 12
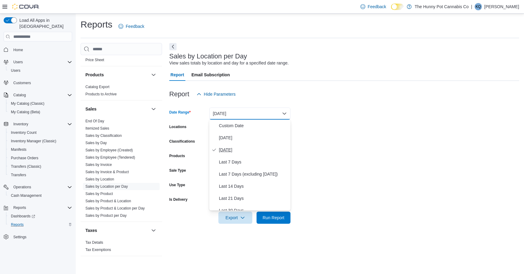
scroll to position [91, 0]
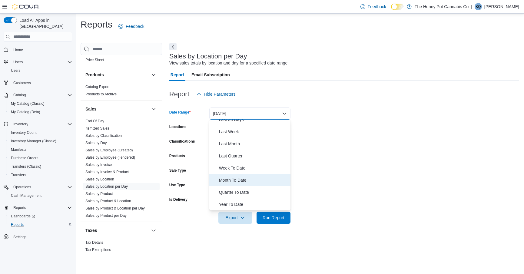
click at [240, 184] on button "Month To Date" at bounding box center [249, 180] width 81 height 12
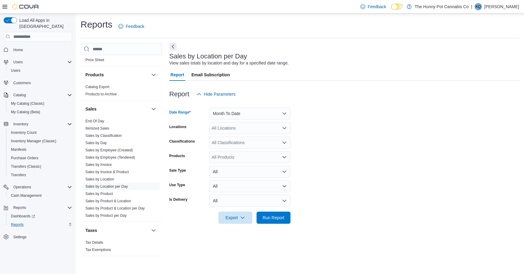
click at [228, 128] on div "All Locations" at bounding box center [249, 128] width 81 height 12
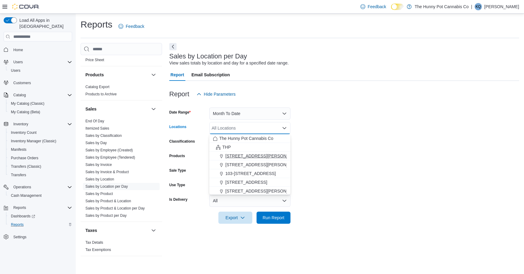
click at [233, 156] on span "100 Jamieson Pkwy" at bounding box center [263, 156] width 77 height 6
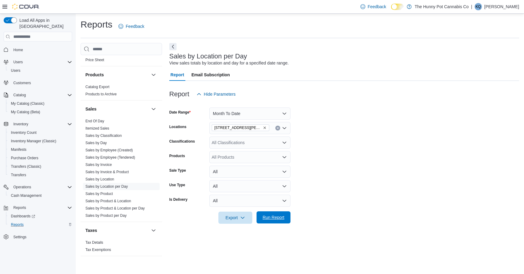
click at [271, 216] on span "Run Report" at bounding box center [273, 217] width 22 height 6
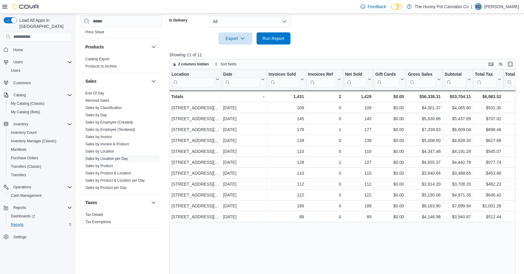
scroll to position [188, 0]
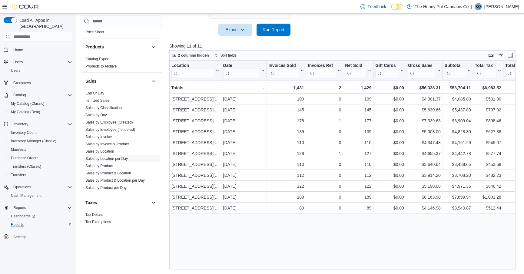
click at [19, 45] on button "Home" at bounding box center [37, 49] width 73 height 9
